Goal: Navigation & Orientation: Find specific page/section

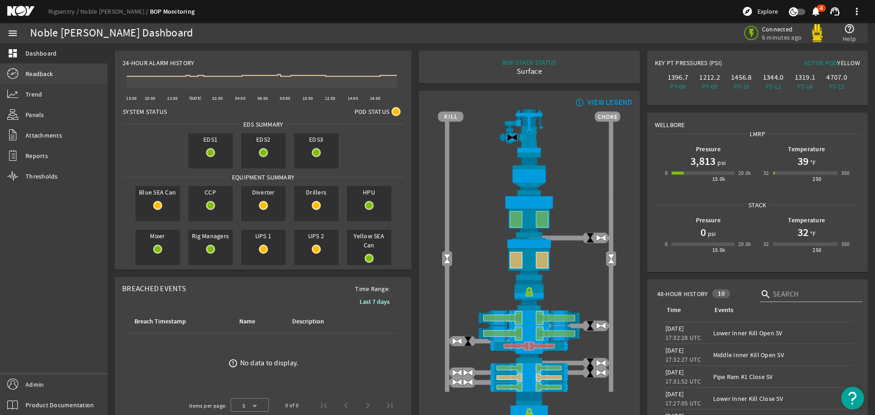
click at [39, 69] on link "Readback" at bounding box center [54, 74] width 108 height 20
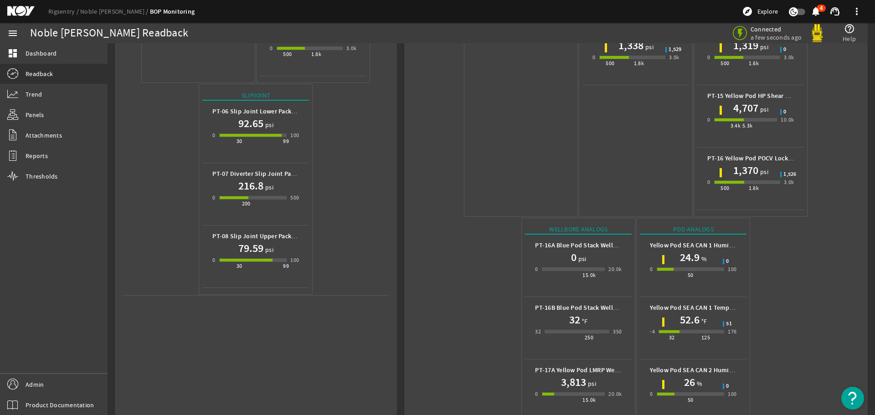
scroll to position [406, 0]
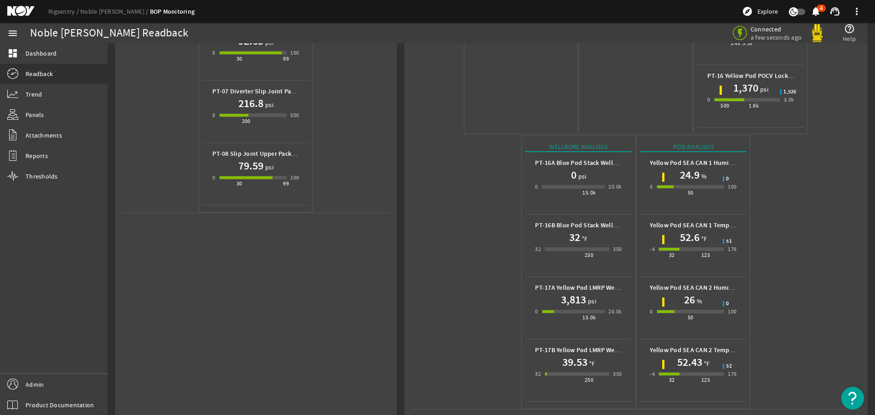
click at [22, 10] on mat-icon at bounding box center [27, 11] width 41 height 11
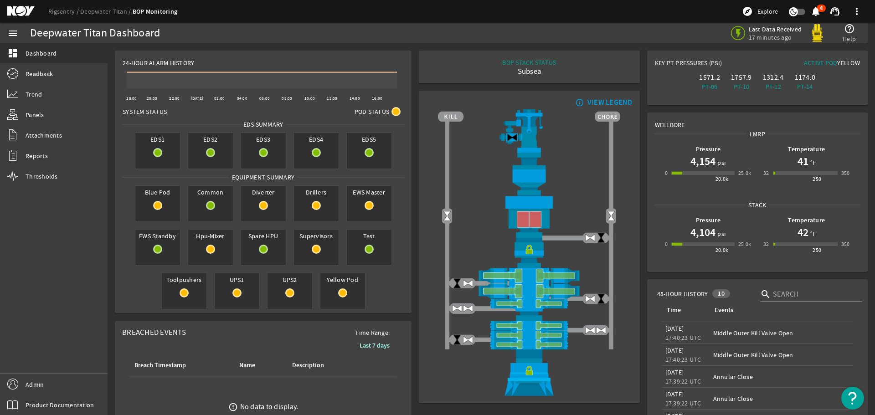
click at [17, 7] on mat-icon at bounding box center [27, 11] width 41 height 11
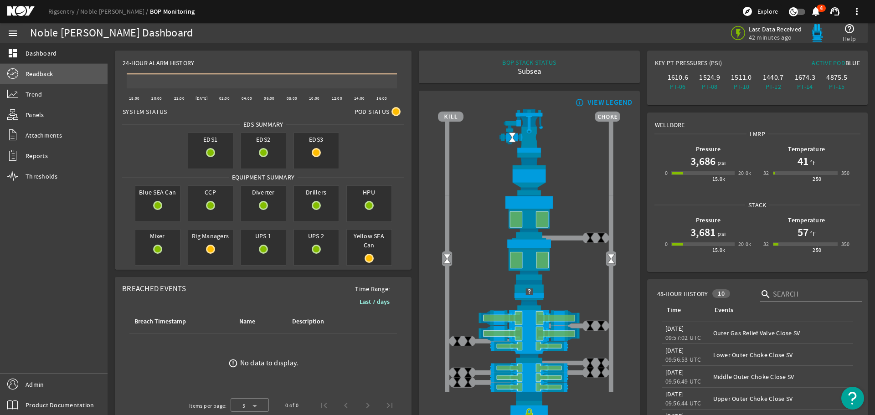
click at [29, 73] on span "Readback" at bounding box center [39, 73] width 27 height 9
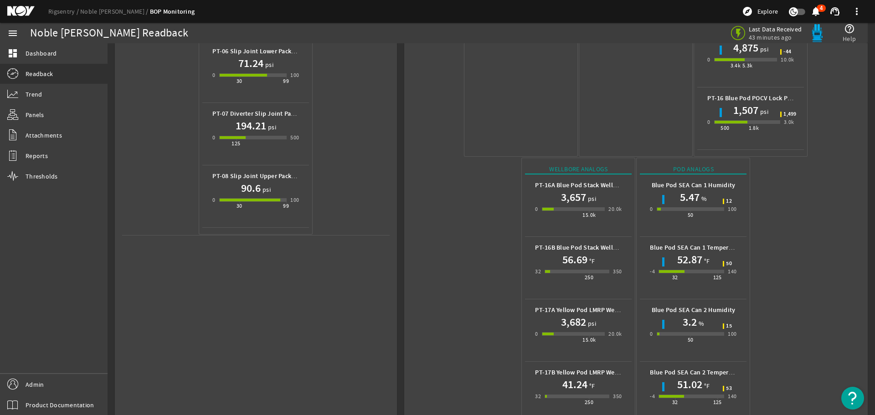
scroll to position [406, 0]
